Goal: Transaction & Acquisition: Purchase product/service

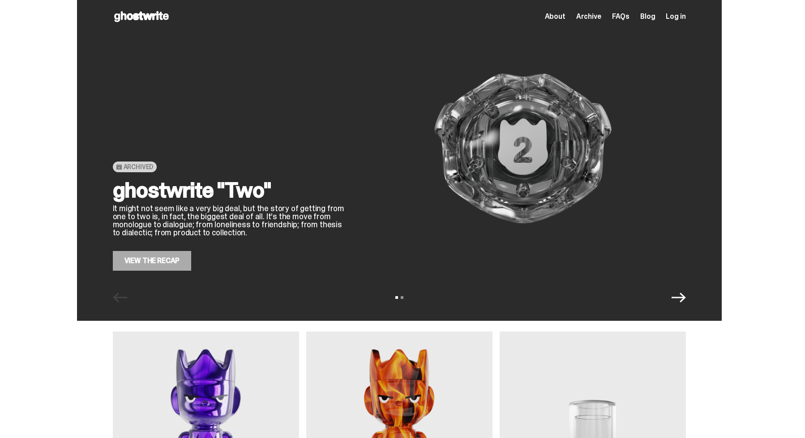
scroll to position [2, 0]
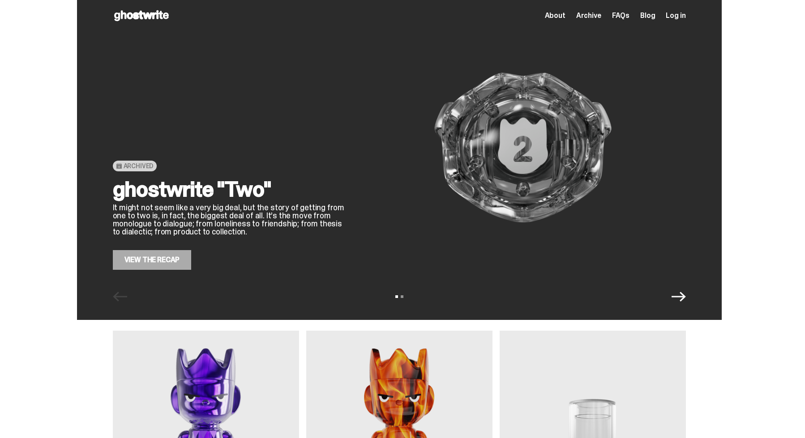
click at [691, 303] on div "View slide 1 View slide 2" at bounding box center [399, 297] width 645 height 14
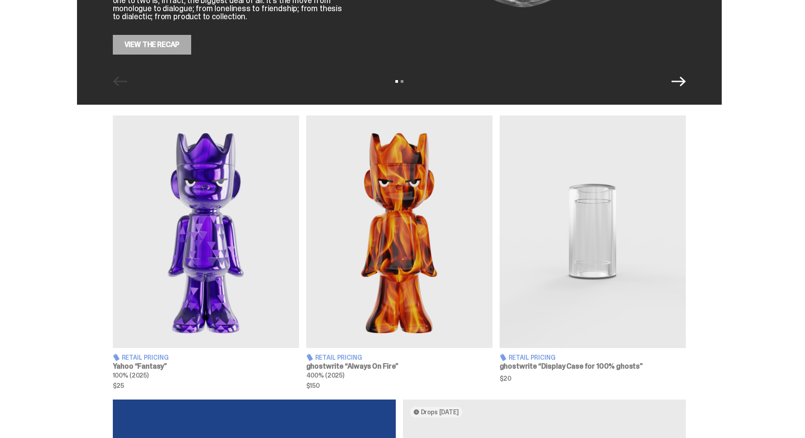
scroll to position [247, 0]
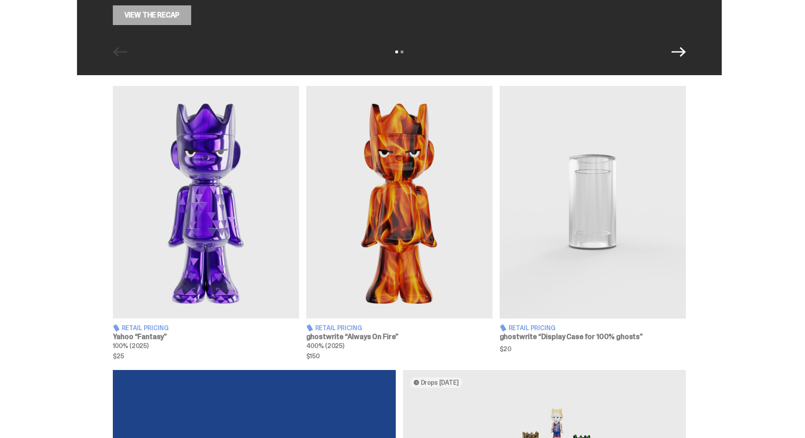
click at [253, 253] on img at bounding box center [206, 202] width 186 height 233
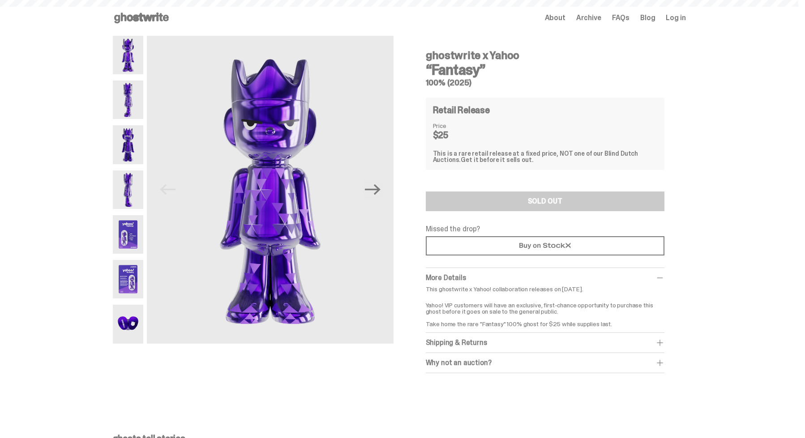
scroll to position [247, 0]
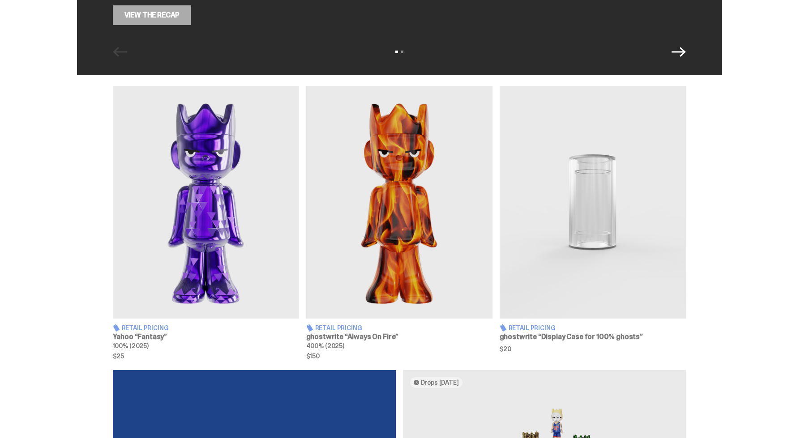
click at [360, 251] on img at bounding box center [399, 202] width 186 height 233
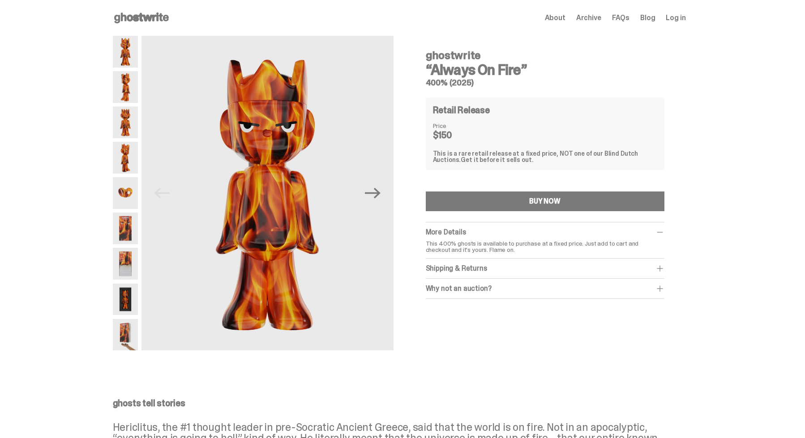
click at [132, 125] on img at bounding box center [125, 123] width 25 height 32
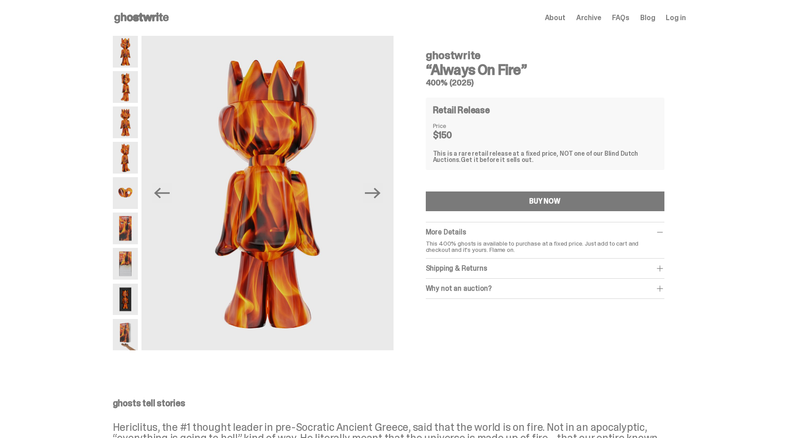
click at [129, 174] on div at bounding box center [125, 193] width 25 height 315
click at [129, 192] on img at bounding box center [125, 193] width 25 height 32
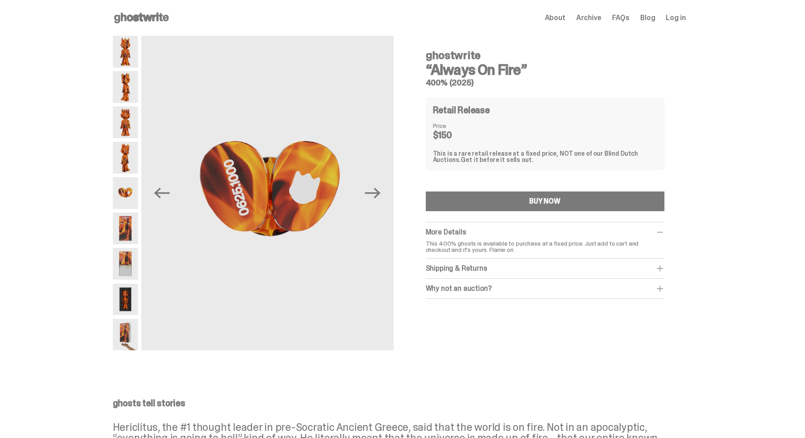
click at [131, 225] on img at bounding box center [125, 229] width 25 height 32
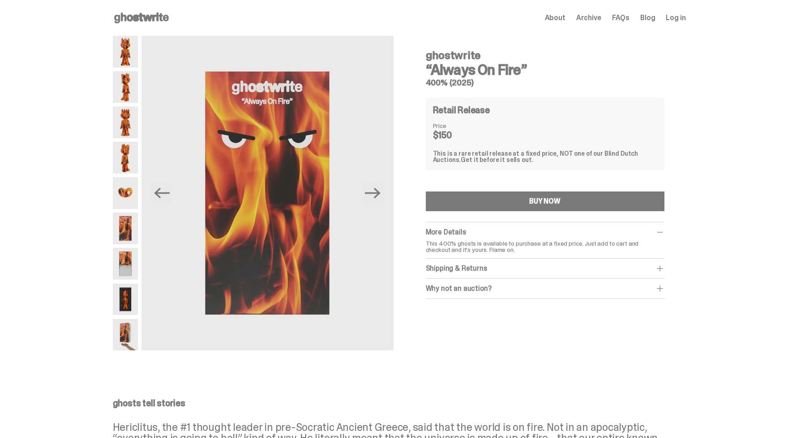
click at [131, 245] on div at bounding box center [125, 193] width 25 height 315
click at [128, 265] on img at bounding box center [125, 264] width 25 height 32
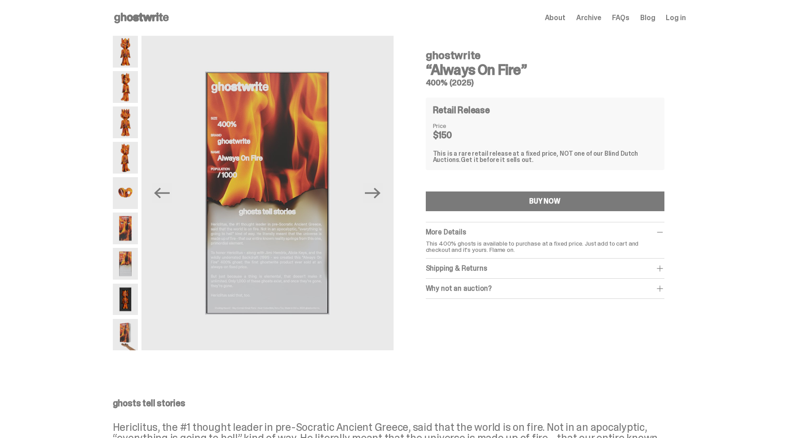
click at [129, 288] on img at bounding box center [125, 300] width 25 height 32
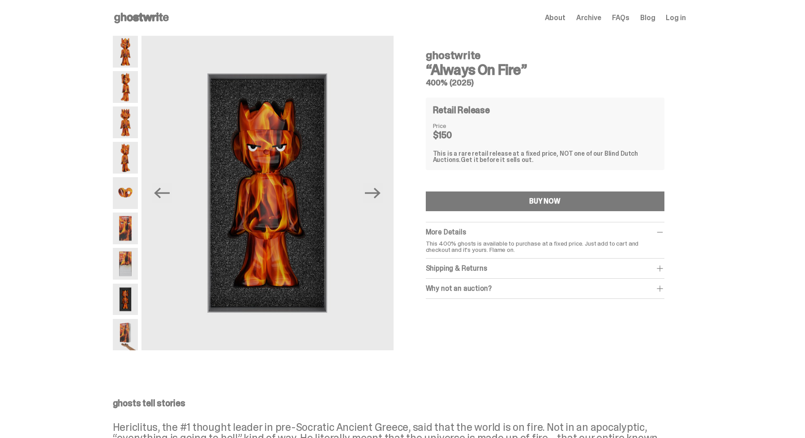
drag, startPoint x: 125, startPoint y: 303, endPoint x: 130, endPoint y: 306, distance: 5.5
click at [136, 326] on img at bounding box center [125, 335] width 25 height 32
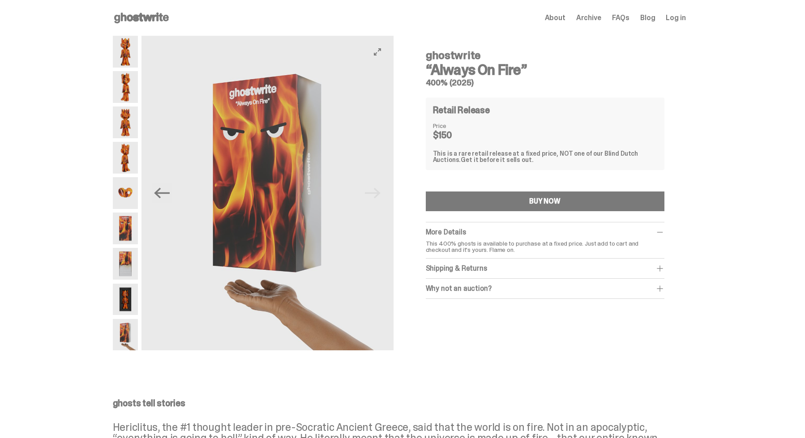
click at [379, 194] on img at bounding box center [268, 193] width 252 height 315
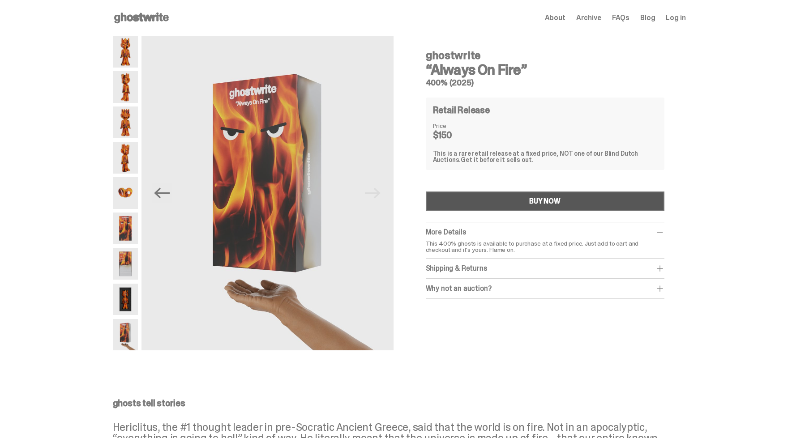
click at [524, 203] on button "BUY NOW" at bounding box center [545, 202] width 239 height 20
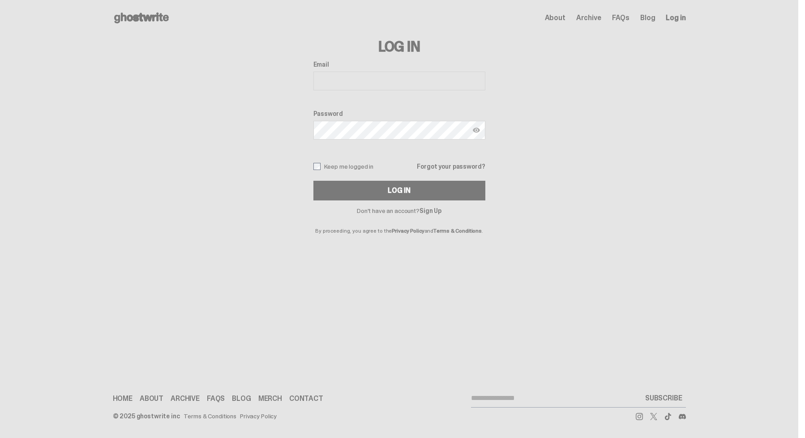
type input "**********"
click at [382, 191] on button "Log In" at bounding box center [399, 191] width 172 height 20
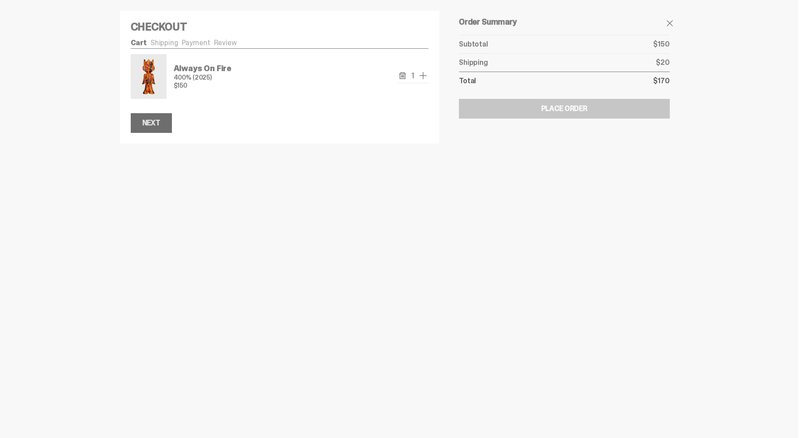
click at [152, 120] on div "Next" at bounding box center [151, 123] width 18 height 7
